Goal: Task Accomplishment & Management: Understand process/instructions

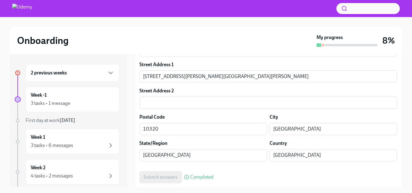
scroll to position [274, 0]
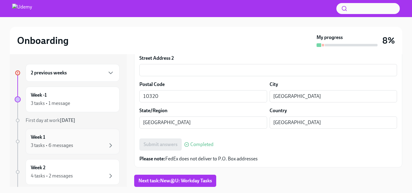
click at [64, 147] on div "3 tasks • 6 messages" at bounding box center [52, 145] width 42 height 7
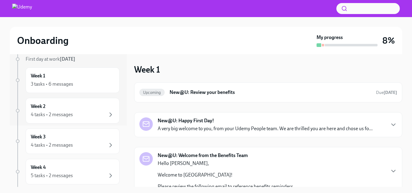
scroll to position [62, 0]
click at [61, 137] on div "Week 3 4 tasks • 2 messages" at bounding box center [73, 140] width 84 height 15
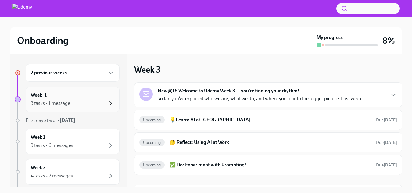
click at [107, 102] on icon "button" at bounding box center [110, 103] width 7 height 7
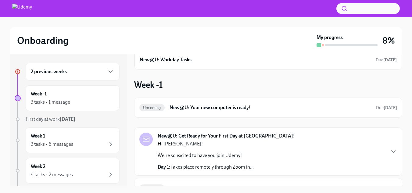
scroll to position [34, 0]
click at [203, 106] on h6 "New@U: Your new computer is ready!" at bounding box center [270, 107] width 202 height 7
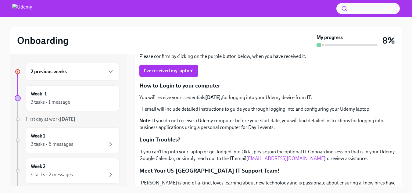
scroll to position [102, 0]
click at [227, 140] on p "Login Troubles?" at bounding box center [268, 140] width 258 height 8
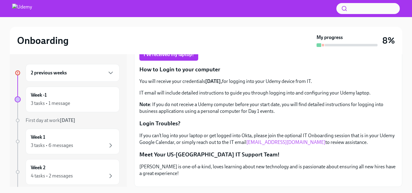
scroll to position [0, 0]
